Goal: Task Accomplishment & Management: Complete application form

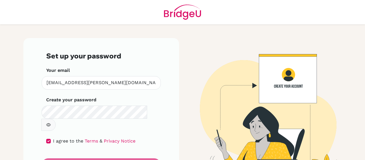
scroll to position [17, 0]
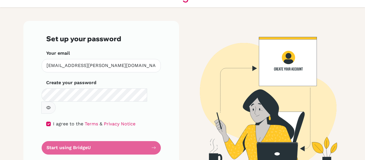
click at [148, 134] on form "Set up your password Your email [EMAIL_ADDRESS][PERSON_NAME][DOMAIN_NAME] Inval…" at bounding box center [101, 94] width 110 height 119
click at [80, 138] on form "Set up your password Your email [EMAIL_ADDRESS][PERSON_NAME][DOMAIN_NAME] Inval…" at bounding box center [101, 94] width 110 height 119
click at [152, 134] on form "Set up your password Your email [EMAIL_ADDRESS][PERSON_NAME][DOMAIN_NAME] Inval…" at bounding box center [101, 94] width 110 height 119
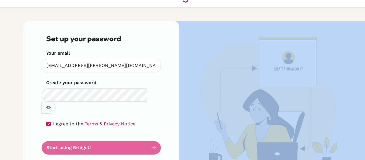
click at [152, 134] on form "Set up your password Your email [EMAIL_ADDRESS][PERSON_NAME][DOMAIN_NAME] Inval…" at bounding box center [101, 94] width 110 height 119
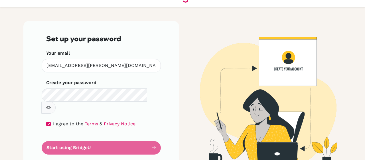
click at [152, 134] on form "Set up your password Your email [EMAIL_ADDRESS][PERSON_NAME][DOMAIN_NAME] Inval…" at bounding box center [101, 94] width 110 height 119
click at [51, 105] on icon "button" at bounding box center [48, 107] width 5 height 5
click at [76, 135] on form "Set up your password Your email [EMAIL_ADDRESS][PERSON_NAME][DOMAIN_NAME] Inval…" at bounding box center [101, 94] width 110 height 119
click at [143, 132] on form "Set up your password Your email [EMAIL_ADDRESS][PERSON_NAME][DOMAIN_NAME] Inval…" at bounding box center [101, 94] width 110 height 119
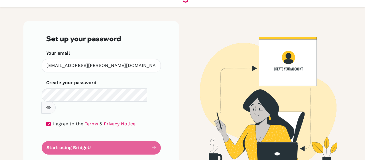
click at [143, 132] on form "Set up your password Your email [EMAIL_ADDRESS][PERSON_NAME][DOMAIN_NAME] Inval…" at bounding box center [101, 94] width 110 height 119
click at [150, 133] on form "Set up your password Your email [EMAIL_ADDRESS][PERSON_NAME][DOMAIN_NAME] Inval…" at bounding box center [101, 94] width 110 height 119
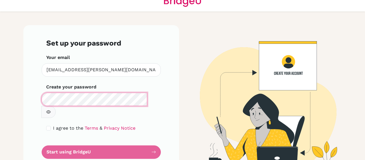
scroll to position [17, 0]
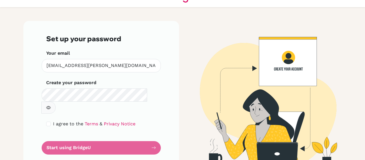
click at [121, 132] on form "Set up your password Your email [EMAIL_ADDRESS][PERSON_NAME][DOMAIN_NAME] Inval…" at bounding box center [101, 94] width 110 height 119
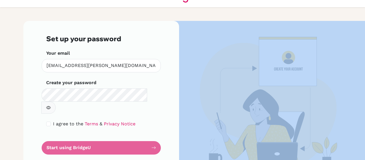
click at [121, 132] on form "Set up your password Your email [EMAIL_ADDRESS][PERSON_NAME][DOMAIN_NAME] Inval…" at bounding box center [101, 94] width 110 height 119
click at [46, 121] on input "checkbox" at bounding box center [48, 123] width 5 height 5
checkbox input "true"
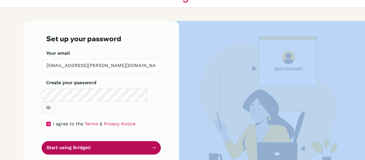
click at [65, 141] on button "Start using BridgeU" at bounding box center [101, 147] width 119 height 13
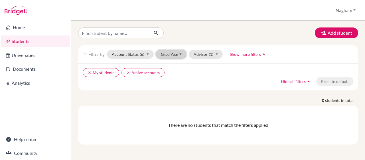
click at [180, 55] on button "Grad Year" at bounding box center [171, 54] width 31 height 9
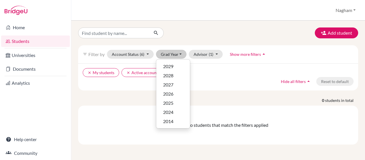
click at [212, 73] on ul "clear My students clear Active accounts" at bounding box center [185, 72] width 204 height 9
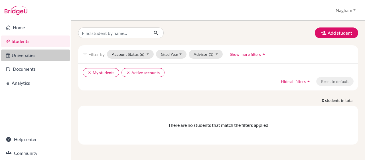
click at [27, 51] on link "Universities" at bounding box center [35, 54] width 69 height 11
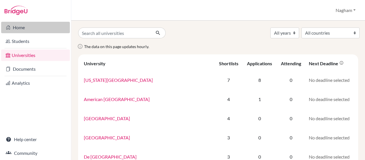
click at [24, 33] on link "Home" at bounding box center [35, 27] width 69 height 11
